Goal: Entertainment & Leisure: Consume media (video, audio)

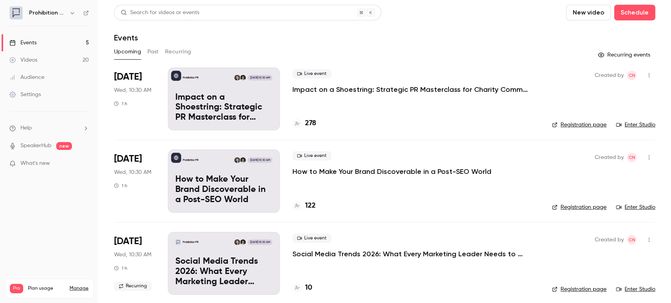
click at [147, 46] on button "Past" at bounding box center [152, 52] width 11 height 13
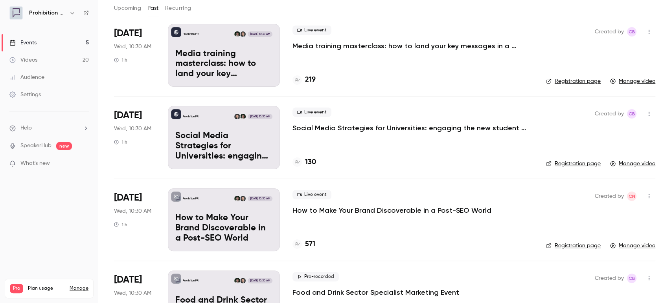
scroll to position [87, 0]
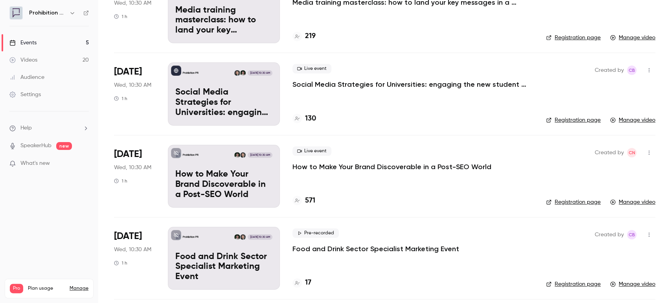
click at [371, 167] on p "How to Make Your Brand Discoverable in a Post-SEO World" at bounding box center [391, 166] width 199 height 9
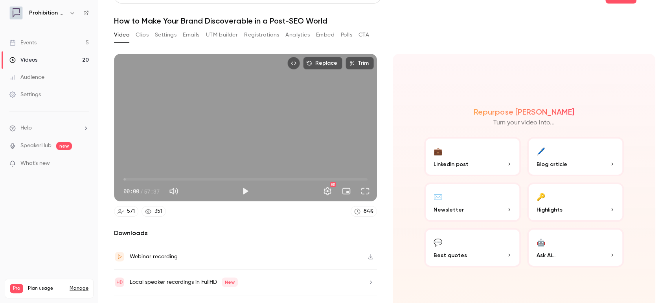
scroll to position [31, 0]
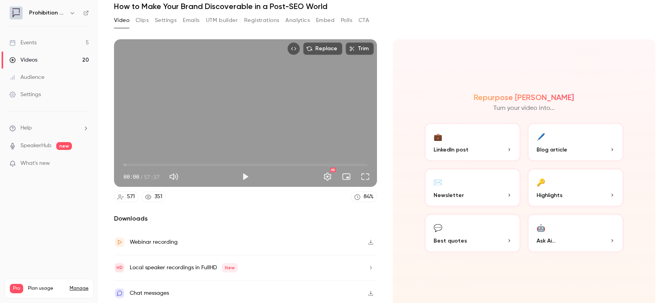
click at [368, 240] on icon "button" at bounding box center [370, 242] width 5 height 5
